Goal: Transaction & Acquisition: Purchase product/service

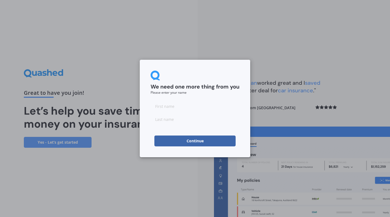
click at [161, 104] on input at bounding box center [195, 106] width 89 height 11
type input "John"
click at [165, 117] on input at bounding box center [195, 119] width 89 height 11
type input "Hey"
click at [280, 112] on div "We need one more thing from you Please enter your name John Hey Continue" at bounding box center [195, 108] width 390 height 217
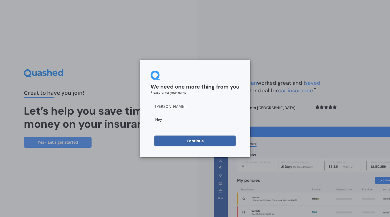
click at [196, 143] on button "Continue" at bounding box center [194, 140] width 81 height 11
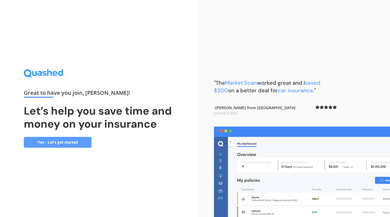
click at [58, 144] on link "Yes - Let’s get started" at bounding box center [58, 142] width 68 height 11
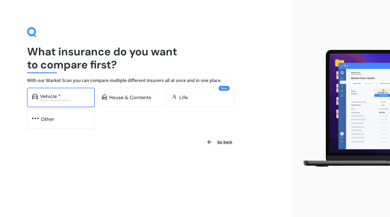
click at [52, 96] on div "Vehicle *" at bounding box center [50, 96] width 21 height 5
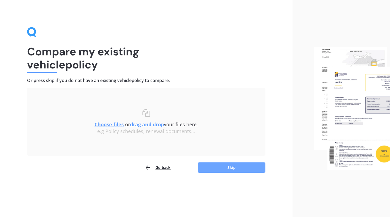
click at [232, 169] on button "Skip" at bounding box center [232, 167] width 68 height 10
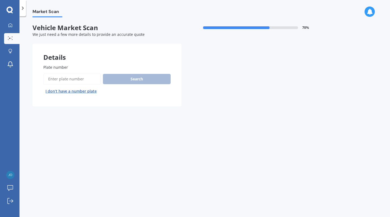
click at [49, 78] on input "Plate number" at bounding box center [71, 78] width 57 height 11
type input "RHR14"
click at [140, 78] on button "Search" at bounding box center [137, 79] width 68 height 10
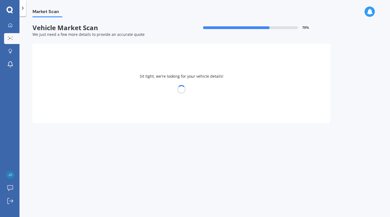
select select "NISSAN"
select select "NOTE"
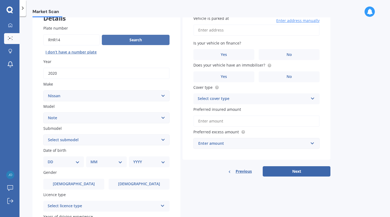
scroll to position [41, 0]
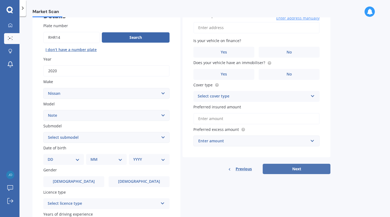
click at [298, 170] on button "Next" at bounding box center [297, 168] width 68 height 10
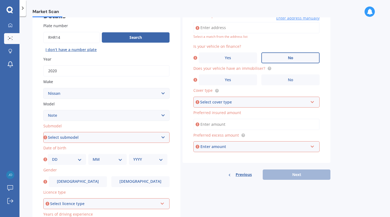
click at [291, 58] on span "No" at bounding box center [290, 58] width 5 height 5
click at [0, 0] on input "No" at bounding box center [0, 0] width 0 height 0
click at [230, 83] on label "Yes" at bounding box center [228, 79] width 58 height 11
click at [0, 0] on input "Yes" at bounding box center [0, 0] width 0 height 0
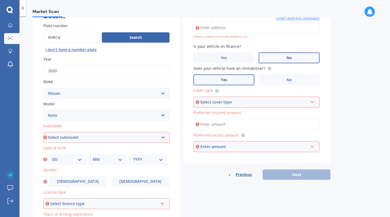
click at [314, 103] on icon at bounding box center [312, 101] width 5 height 4
click at [211, 111] on span "Comprehensive" at bounding box center [212, 112] width 29 height 5
click at [301, 127] on input "Preferred insured amount" at bounding box center [257, 123] width 126 height 11
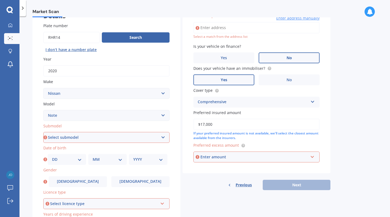
type input "$17,000"
click at [315, 159] on input "text" at bounding box center [254, 157] width 121 height 10
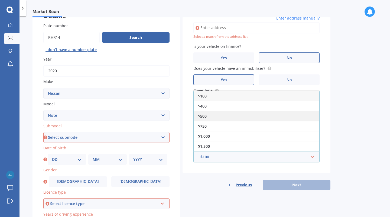
click at [203, 116] on span "$500" at bounding box center [202, 115] width 9 height 5
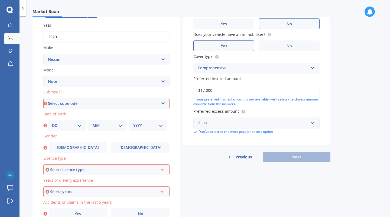
scroll to position [75, 0]
click at [165, 102] on select "Select submodel (All) E-Power Hatchback Non Turbo Station Wagon turbo" at bounding box center [106, 103] width 126 height 11
select select "E-POWER"
click at [43, 98] on select "Select submodel (All) E-Power Hatchback Non Turbo Station Wagon turbo" at bounding box center [106, 103] width 126 height 11
click at [55, 126] on select "DD 01 02 03 04 05 06 07 08 09 10 11 12 13 14 15 16 17 18 19 20 21 22 23 24 25 2…" at bounding box center [67, 125] width 30 height 6
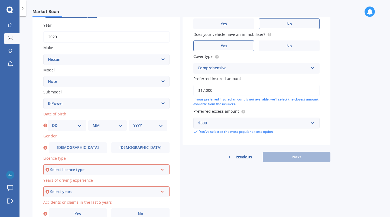
select select "11"
click at [52, 123] on select "DD 01 02 03 04 05 06 07 08 09 10 11 12 13 14 15 16 17 18 19 20 21 22 23 24 25 2…" at bounding box center [67, 125] width 30 height 6
click at [101, 127] on select "MM 01 02 03 04 05 06 07 08 09 10 11 12" at bounding box center [108, 125] width 30 height 6
select select "10"
click at [93, 123] on select "MM 01 02 03 04 05 06 07 08 09 10 11 12" at bounding box center [108, 125] width 30 height 6
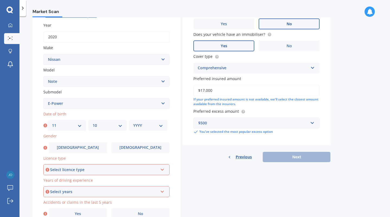
click at [139, 127] on select "YYYY 2025 2024 2023 2022 2021 2020 2019 2018 2017 2016 2015 2014 2013 2012 2011…" at bounding box center [148, 125] width 30 height 6
select select "1956"
click at [133, 123] on select "YYYY 2025 2024 2023 2022 2021 2020 2019 2018 2017 2016 2015 2014 2013 2012 2011…" at bounding box center [148, 125] width 30 height 6
click at [163, 169] on icon at bounding box center [162, 168] width 5 height 4
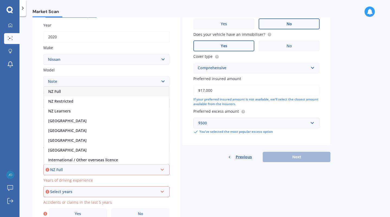
click at [55, 89] on span "NZ Full" at bounding box center [54, 91] width 13 height 5
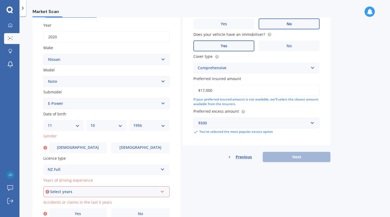
click at [57, 193] on div "Select years" at bounding box center [104, 191] width 108 height 6
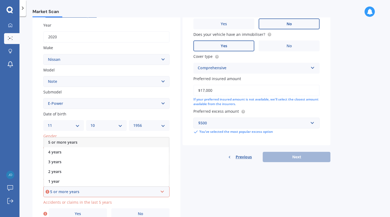
click at [64, 142] on span "5 or more years" at bounding box center [62, 141] width 29 height 5
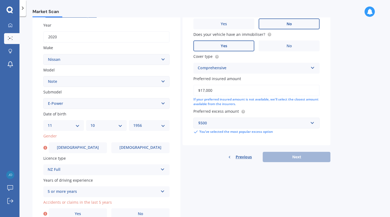
scroll to position [103, 0]
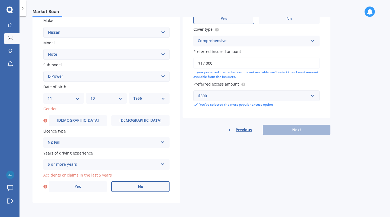
click at [138, 189] on label "No" at bounding box center [140, 186] width 58 height 11
click at [0, 0] on input "No" at bounding box center [0, 0] width 0 height 0
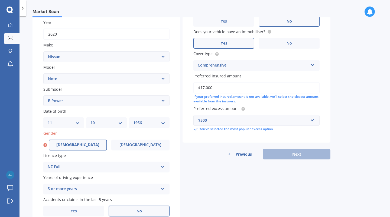
click at [79, 146] on span "Male" at bounding box center [77, 144] width 43 height 5
click at [0, 0] on input "Male" at bounding box center [0, 0] width 0 height 0
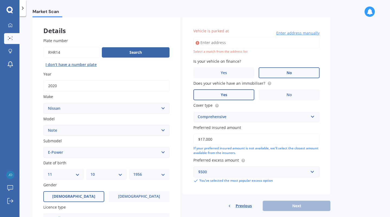
scroll to position [0, 0]
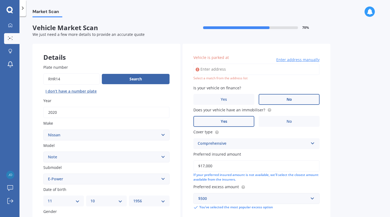
click at [206, 67] on input "Vehicle is parked at" at bounding box center [257, 68] width 126 height 11
type input "34 The Brae, Mount Pleasant, Christchurch 8081"
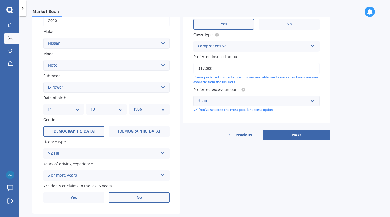
scroll to position [103, 0]
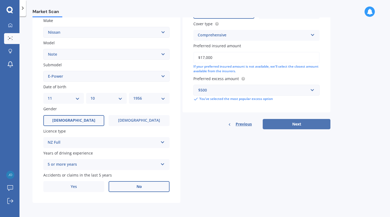
click at [297, 126] on button "Next" at bounding box center [297, 124] width 68 height 10
select select "11"
select select "10"
select select "1956"
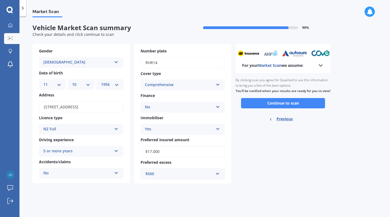
scroll to position [0, 0]
click at [284, 108] on button "Continue to scan" at bounding box center [283, 103] width 84 height 10
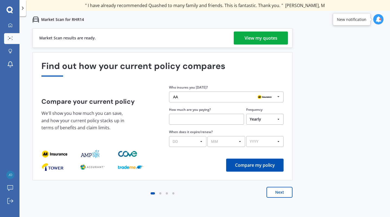
click at [276, 194] on button "Next" at bounding box center [280, 191] width 26 height 11
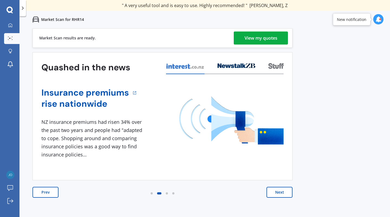
click at [281, 194] on button "Next" at bounding box center [280, 191] width 26 height 11
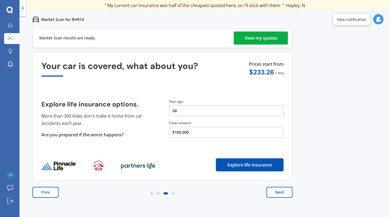
click at [281, 191] on button "Next" at bounding box center [280, 191] width 26 height 11
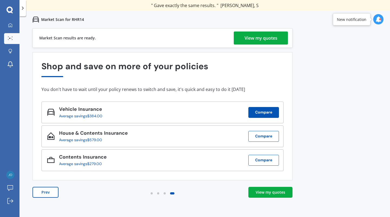
click at [265, 111] on button "Compare" at bounding box center [264, 112] width 31 height 11
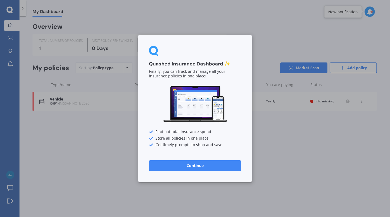
click at [320, 161] on div "Quashed Insurance Dashboard ✨ Finally, you can track and manage all your insura…" at bounding box center [195, 108] width 390 height 217
click at [197, 164] on button "Continue" at bounding box center [195, 165] width 92 height 11
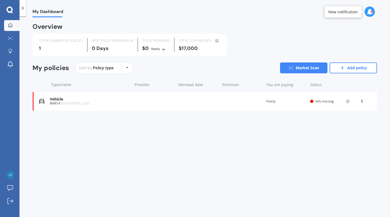
click at [362, 101] on icon at bounding box center [362, 99] width 4 height 3
click at [349, 110] on div "View policy" at bounding box center [350, 111] width 54 height 11
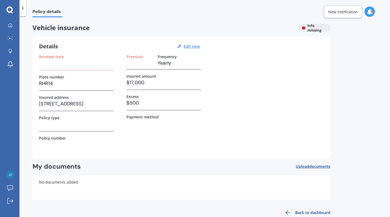
scroll to position [11, 0]
